Goal: Task Accomplishment & Management: Complete application form

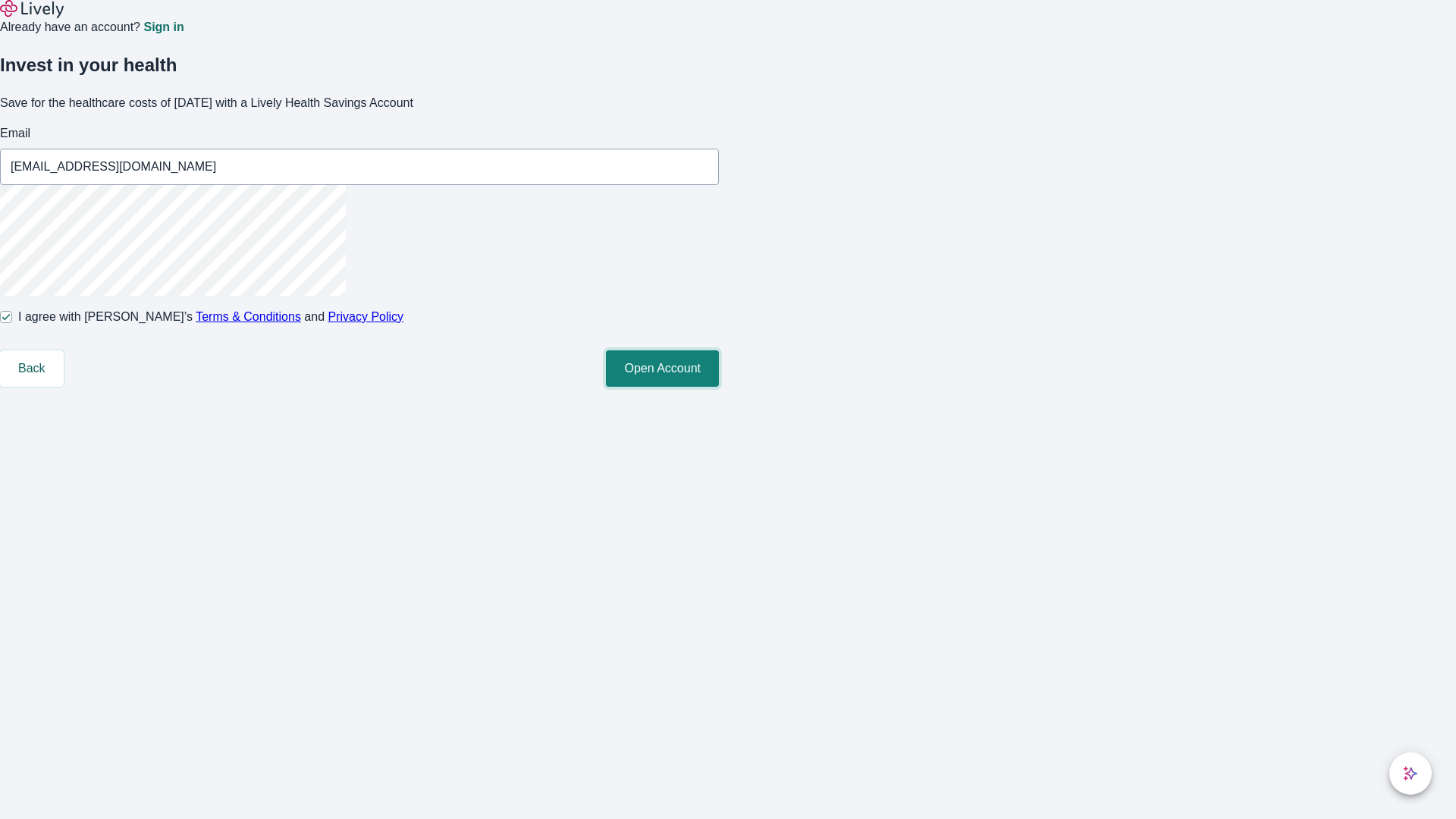
click at [719, 387] on button "Open Account" at bounding box center [663, 368] width 113 height 36
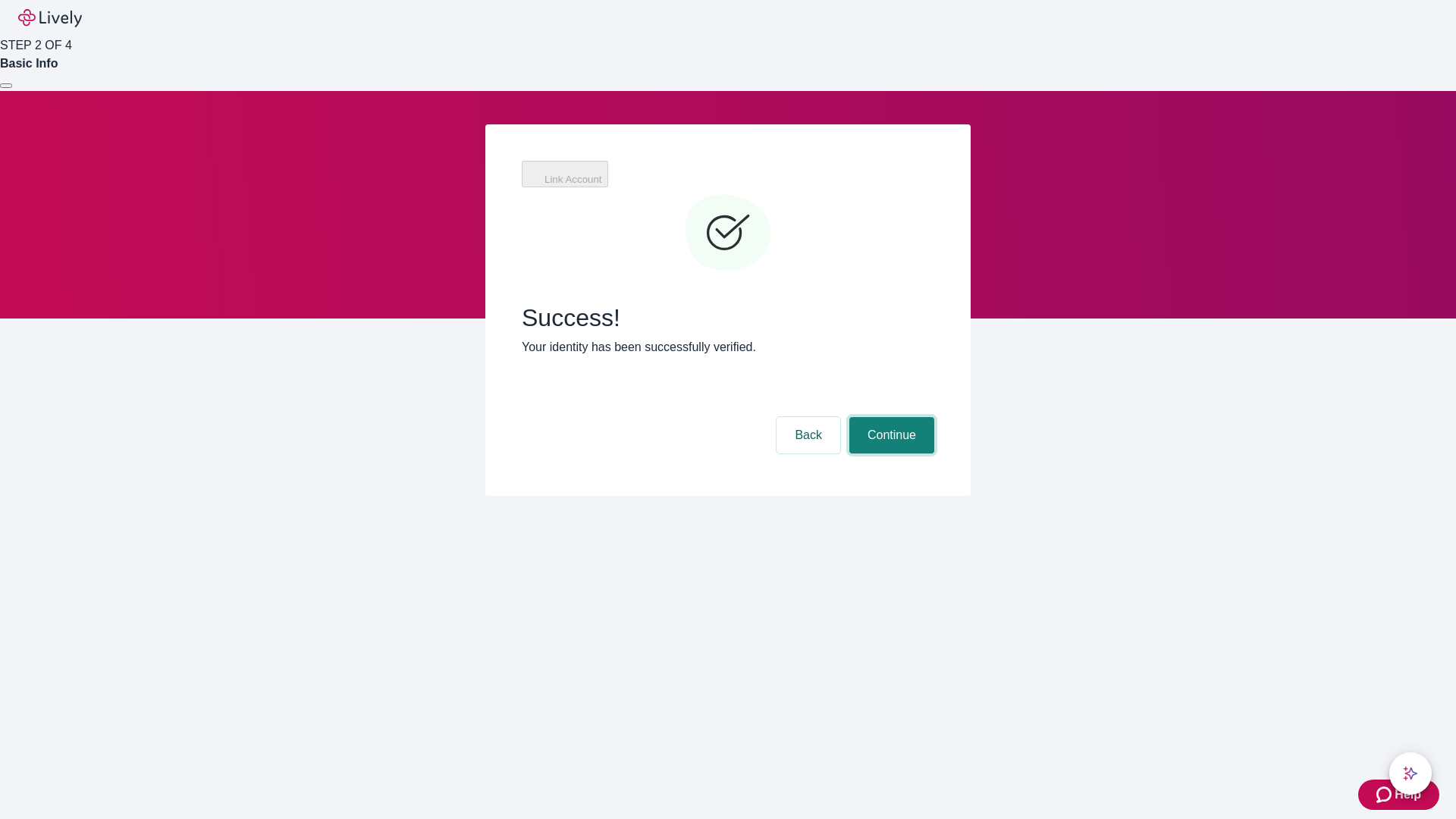
click at [889, 417] on button "Continue" at bounding box center [892, 435] width 85 height 36
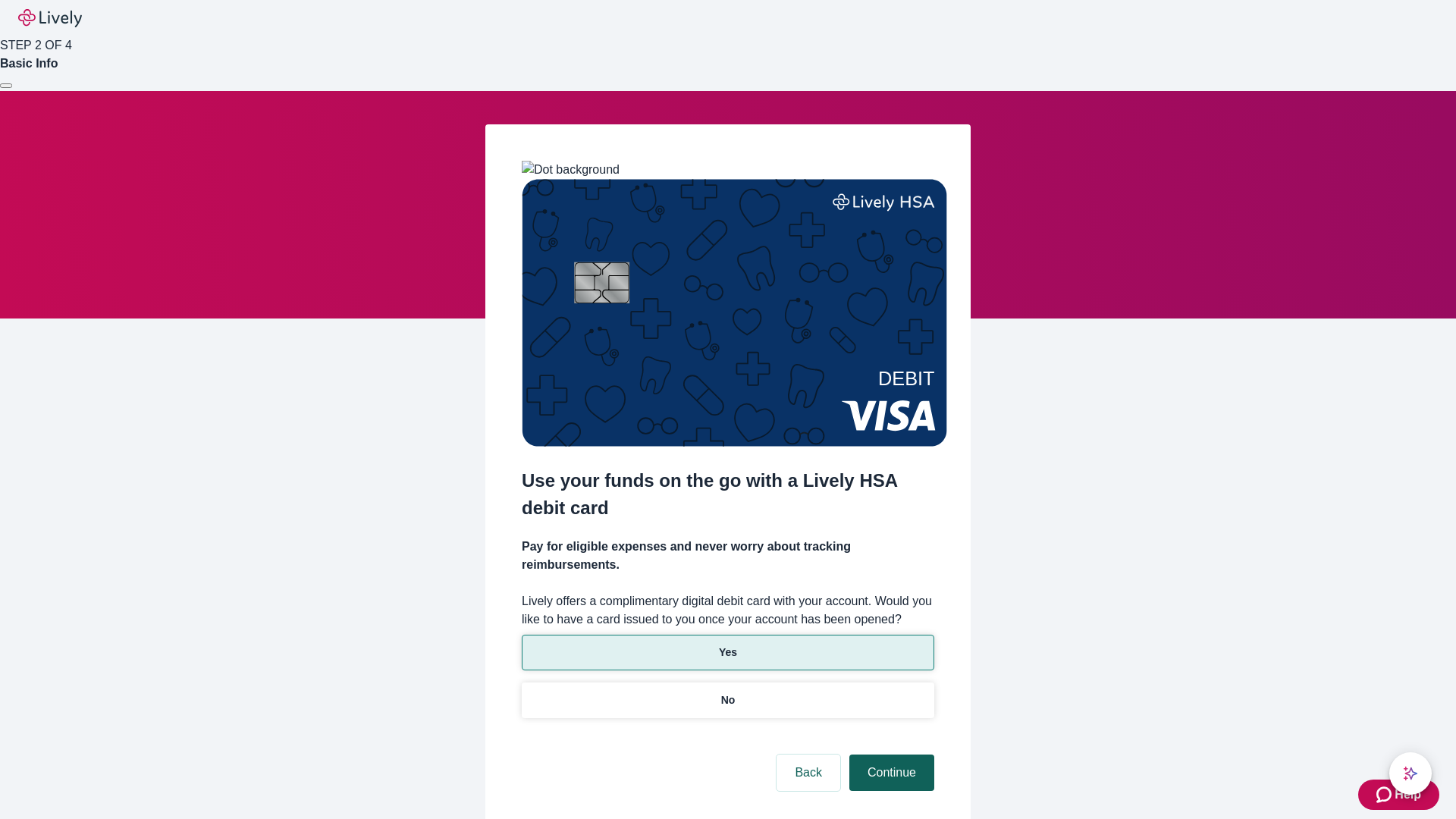
click at [728, 645] on p "Yes" at bounding box center [728, 653] width 19 height 16
click at [889, 755] on button "Continue" at bounding box center [892, 773] width 85 height 36
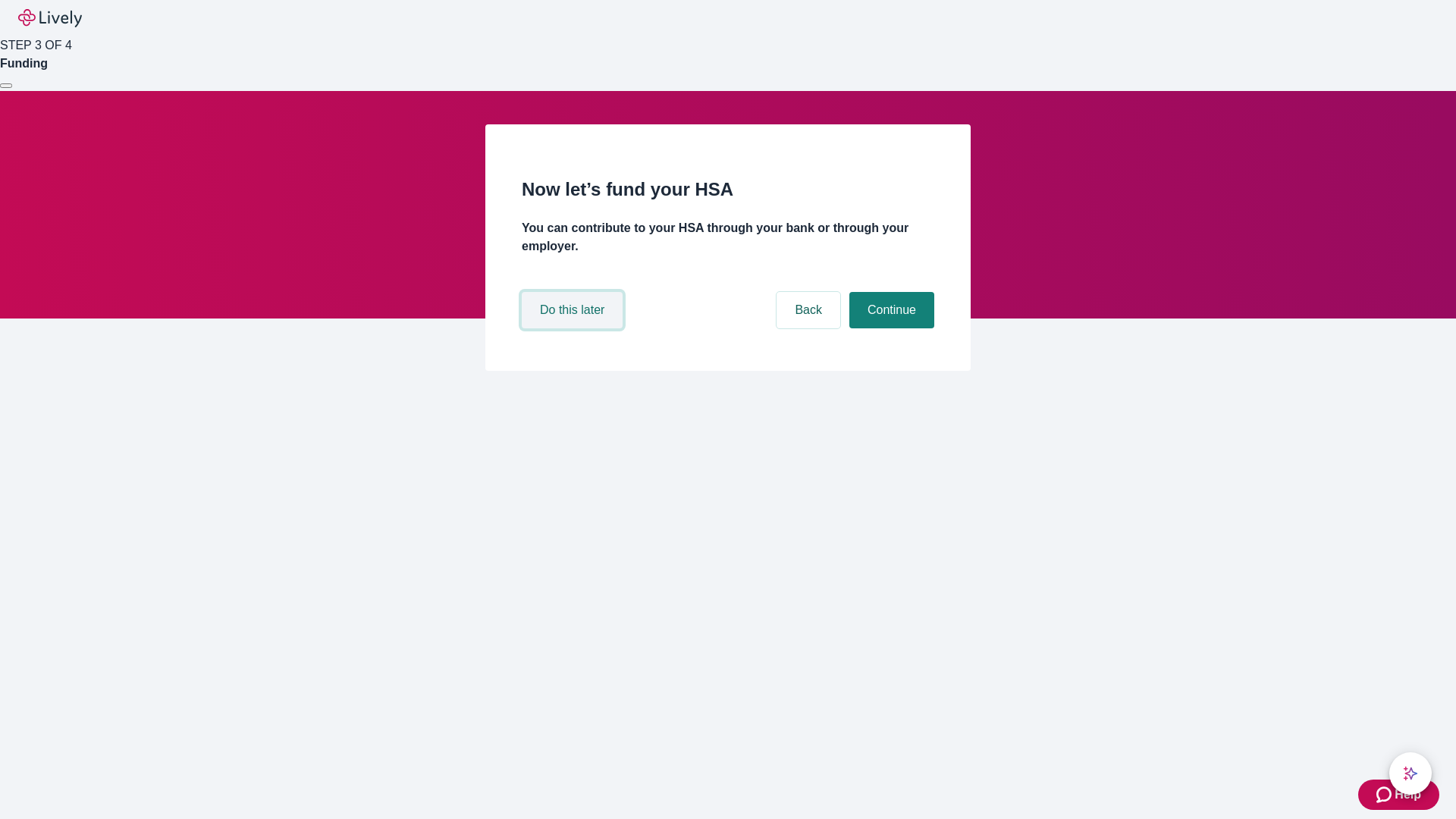
click at [574, 328] on button "Do this later" at bounding box center [572, 310] width 101 height 36
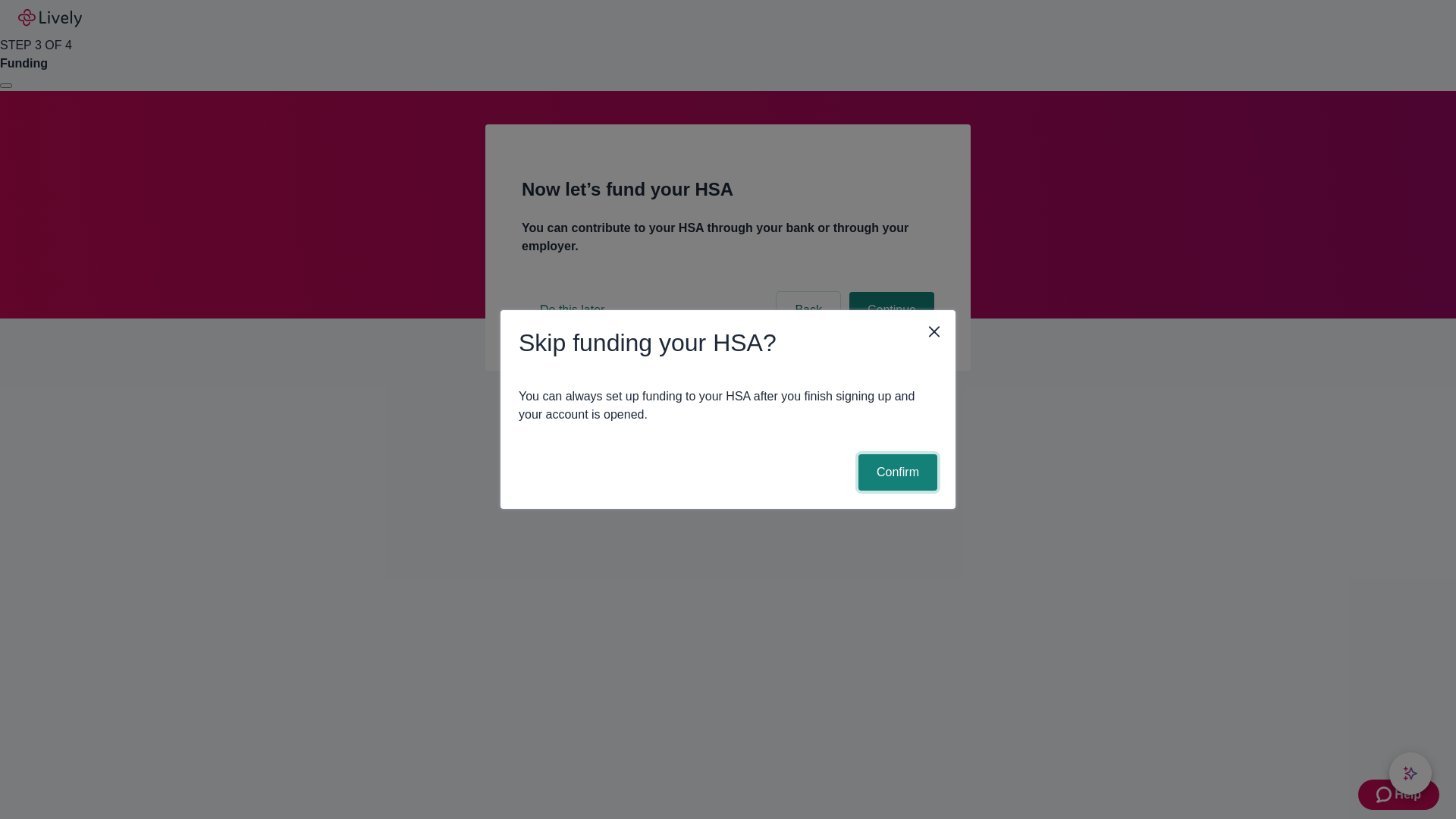
click at [896, 472] on button "Confirm" at bounding box center [898, 472] width 79 height 36
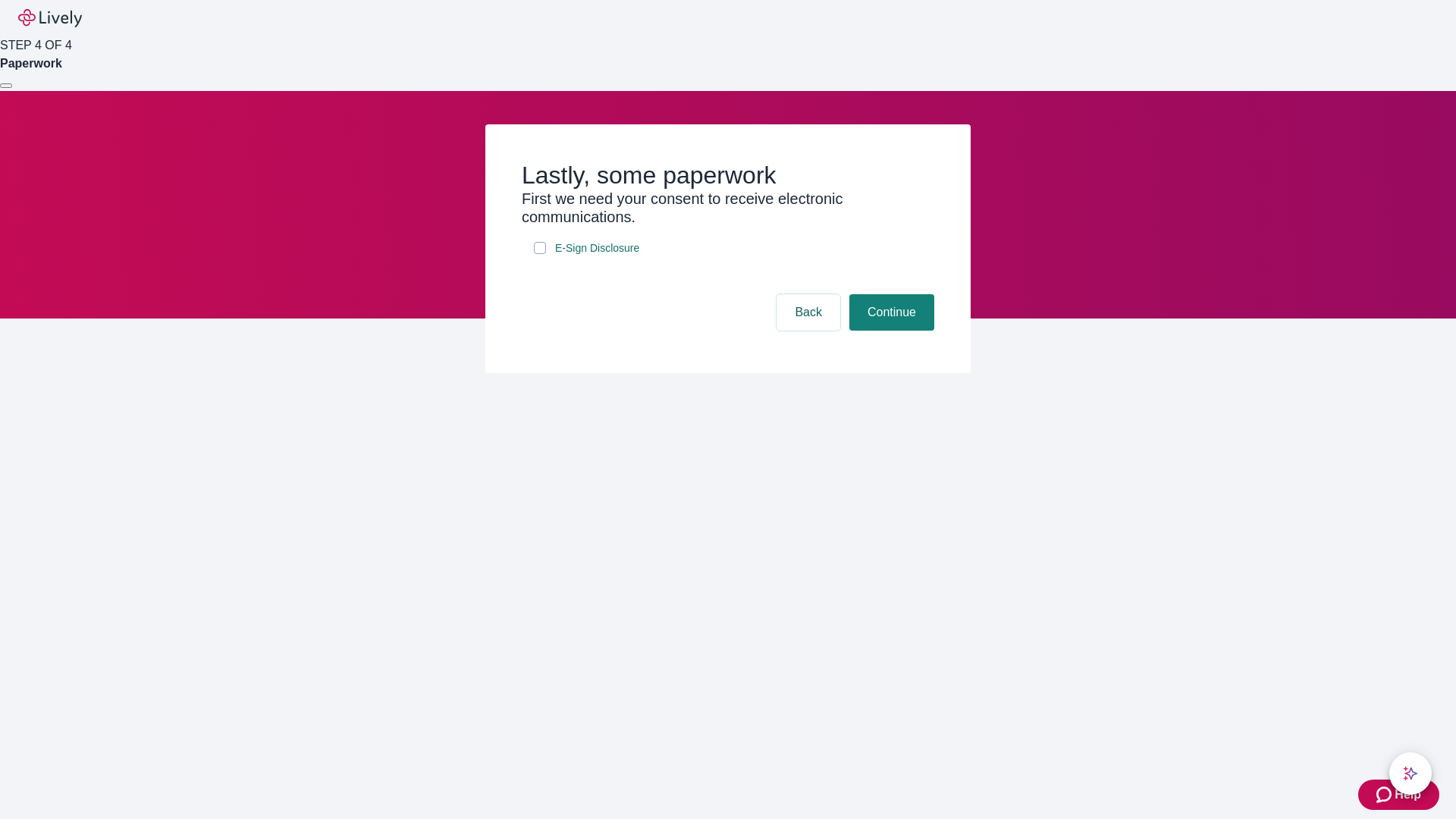
click at [540, 254] on input "E-Sign Disclosure" at bounding box center [540, 248] width 12 height 12
checkbox input "true"
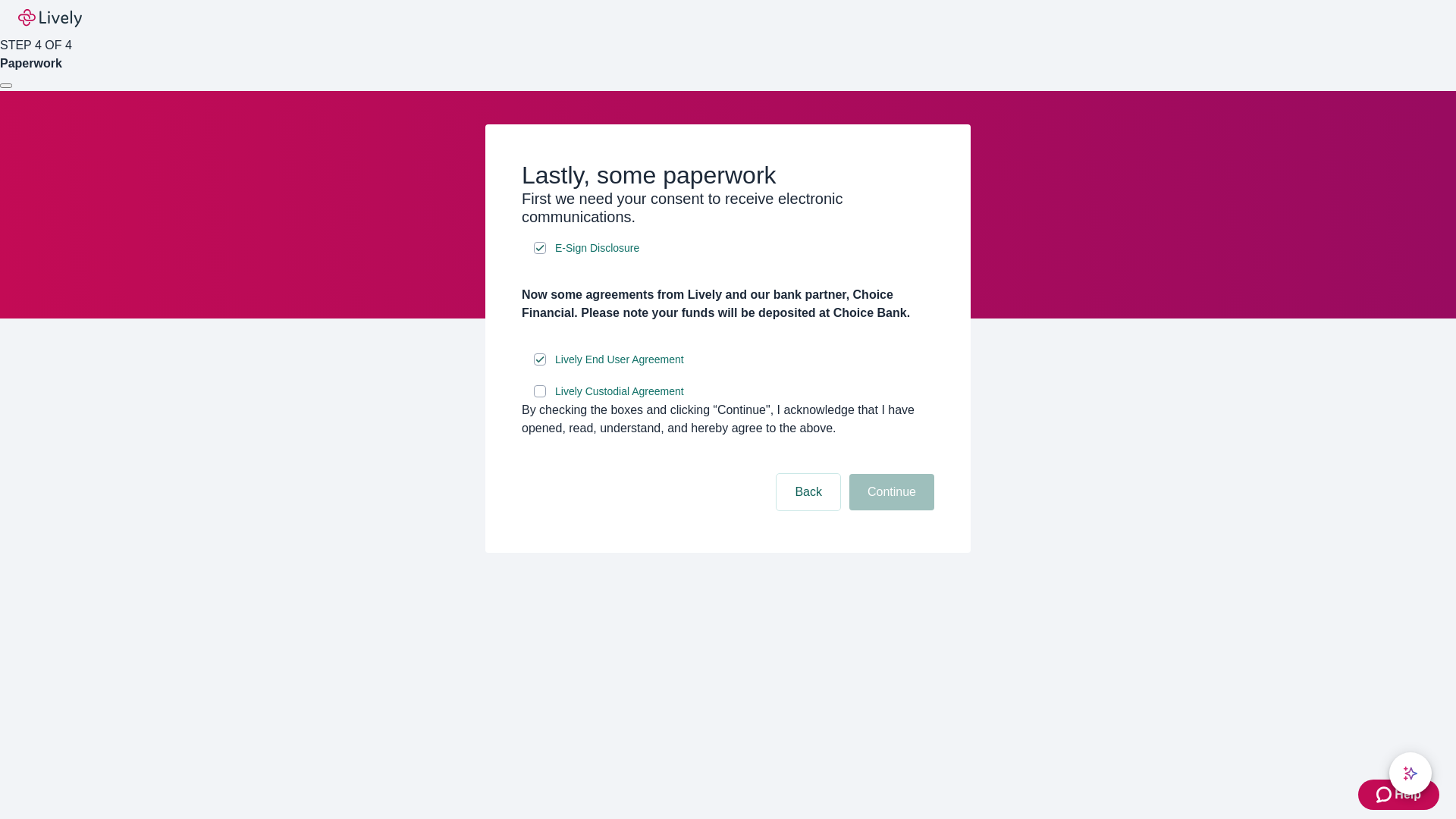
click at [540, 397] on input "Lively Custodial Agreement" at bounding box center [540, 392] width 12 height 12
checkbox input "true"
click at [889, 510] on button "Continue" at bounding box center [892, 492] width 85 height 36
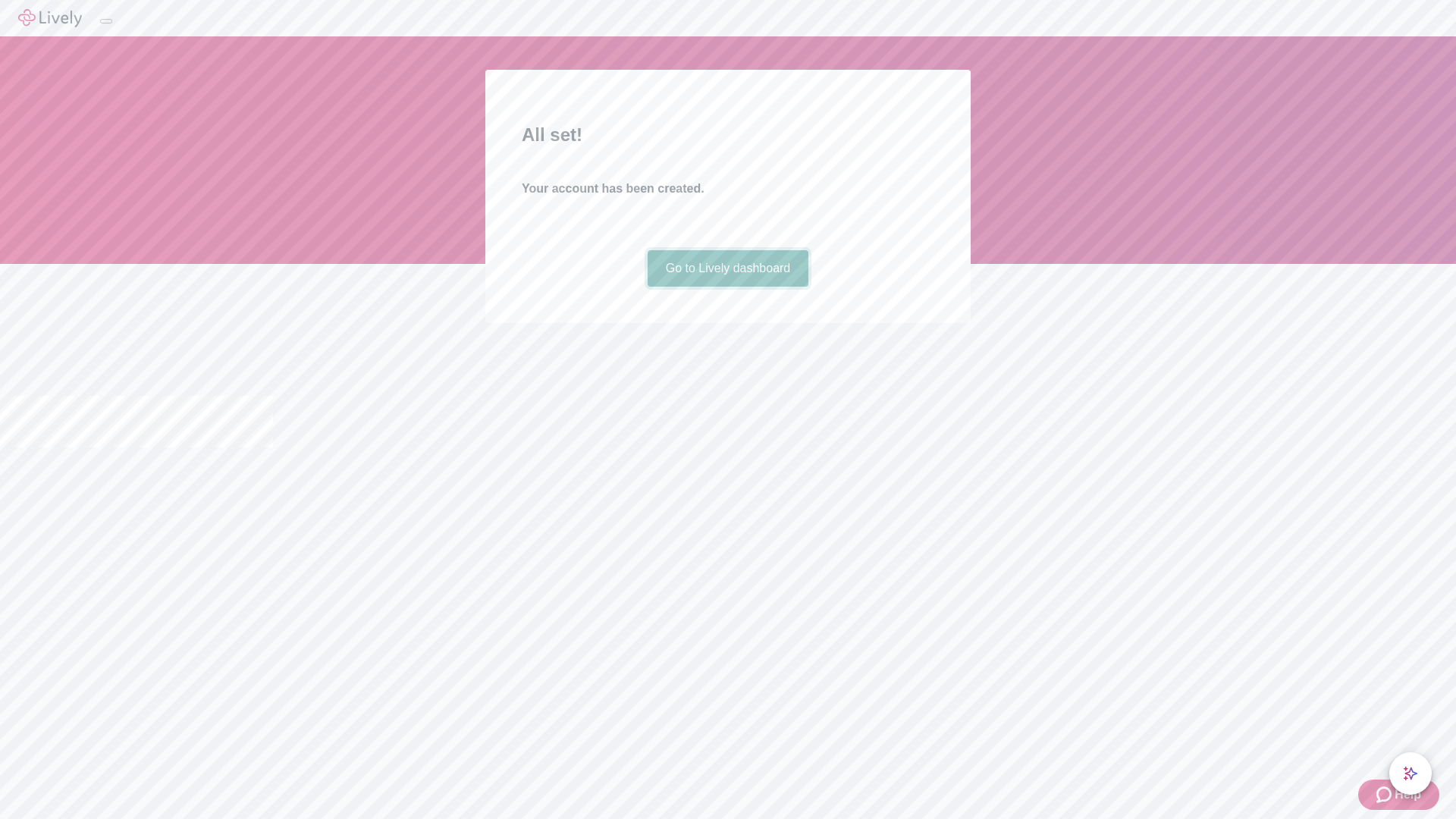
click at [728, 286] on link "Go to Lively dashboard" at bounding box center [728, 268] width 162 height 36
